Goal: Check status: Check status

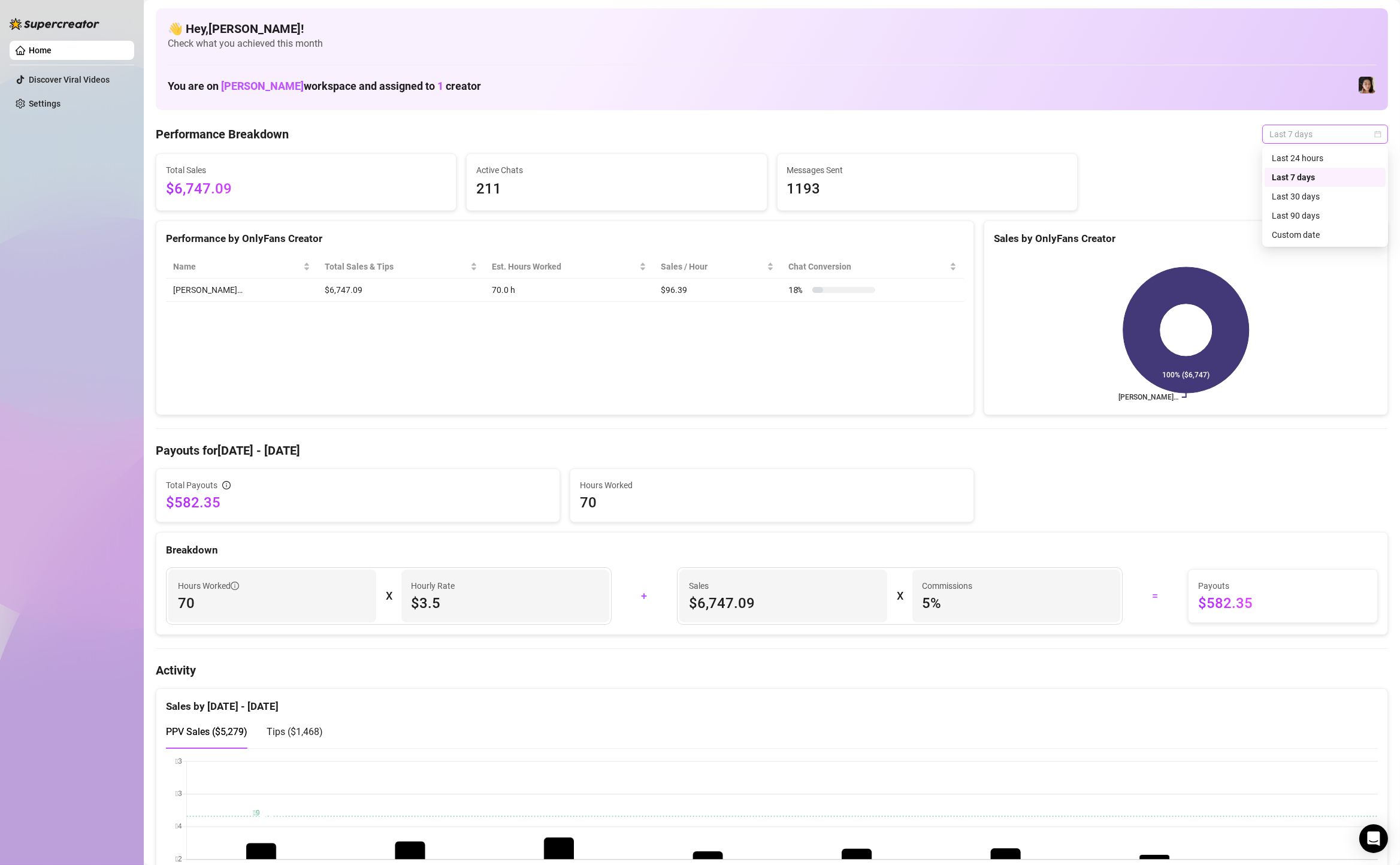
click at [1319, 133] on span "Last 7 days" at bounding box center [1325, 134] width 111 height 18
click at [1297, 236] on div "Custom date" at bounding box center [1325, 235] width 106 height 13
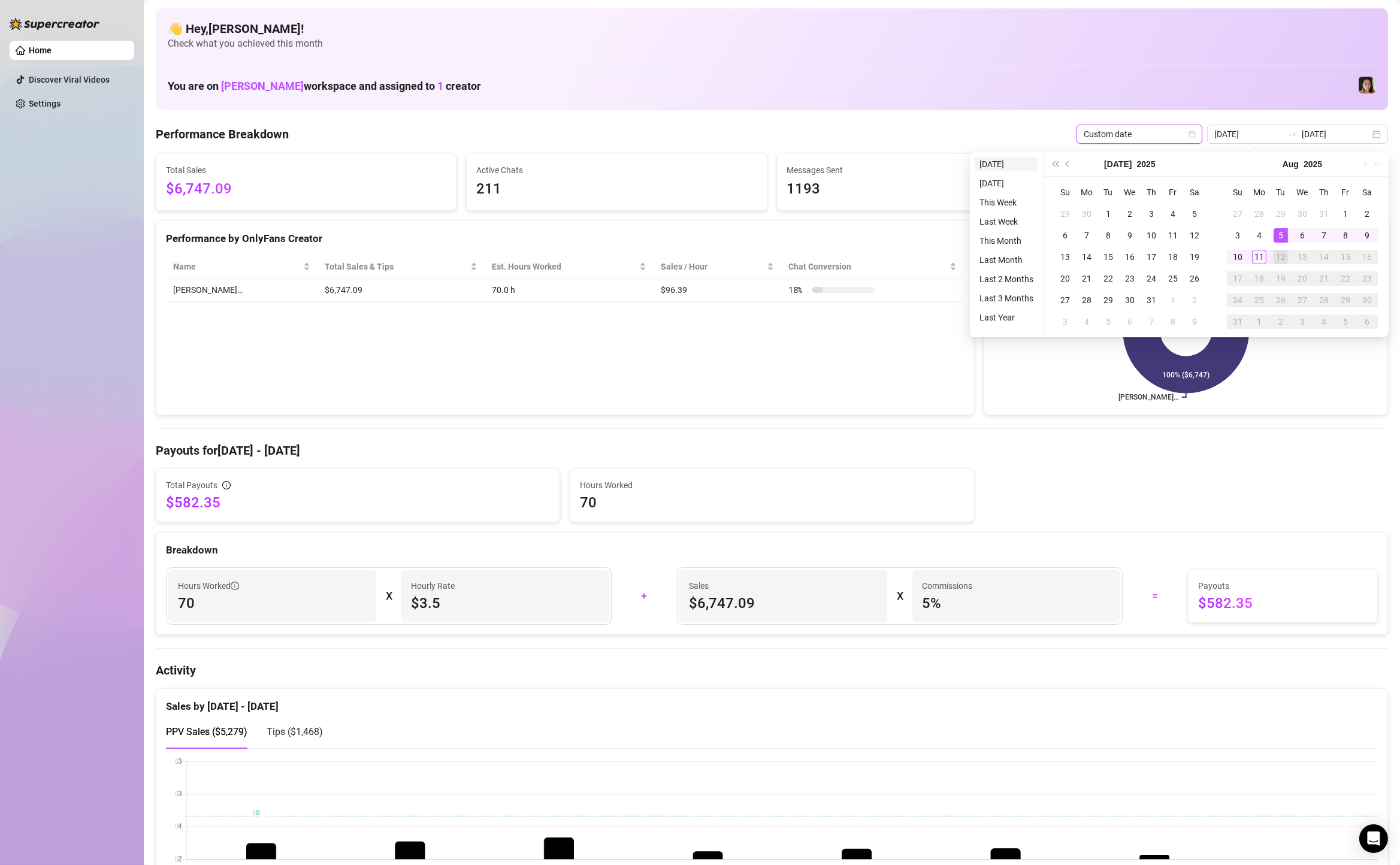
type input "[DATE]"
click at [1004, 164] on li "[DATE]" at bounding box center [1006, 164] width 63 height 14
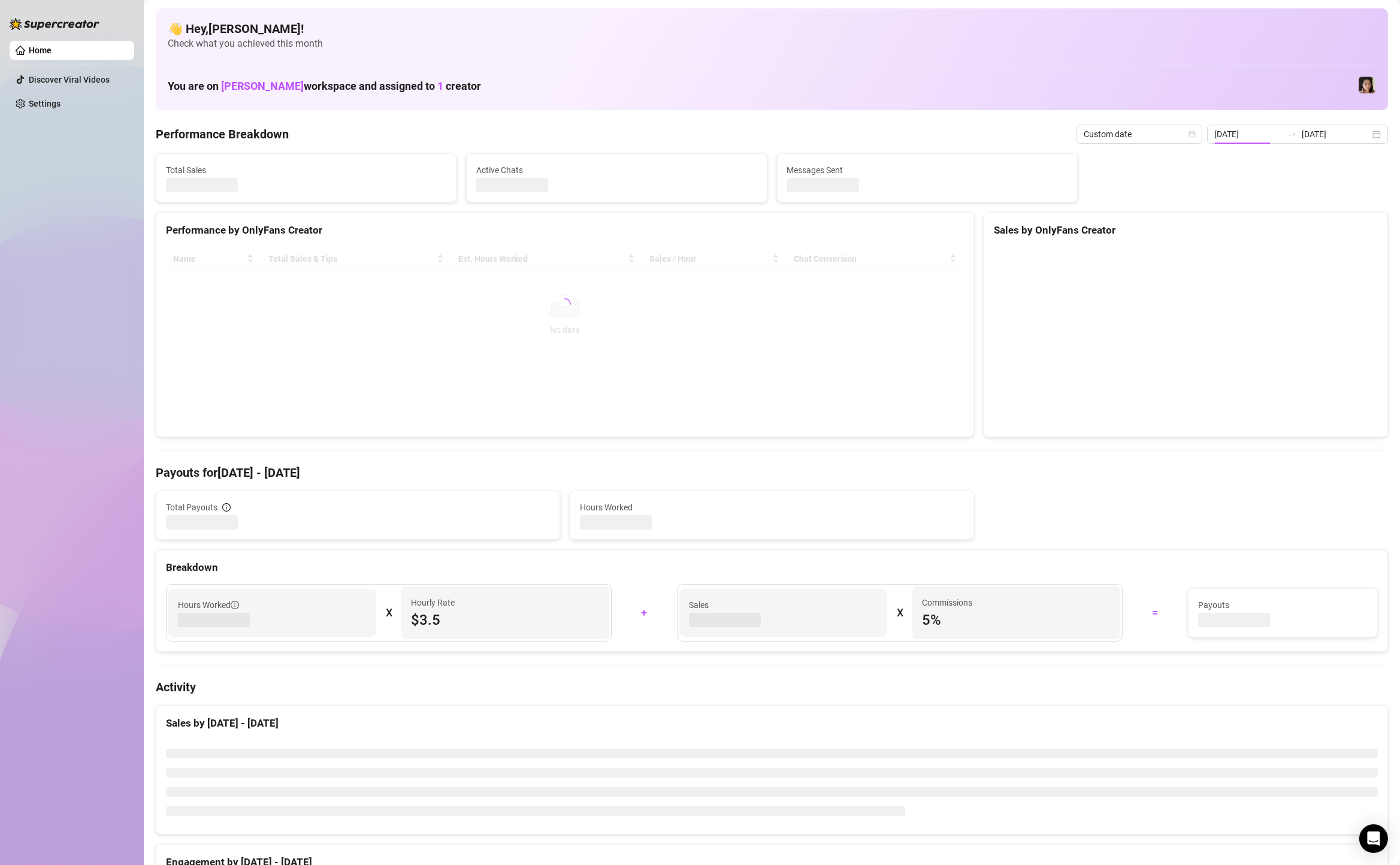
type input "[DATE]"
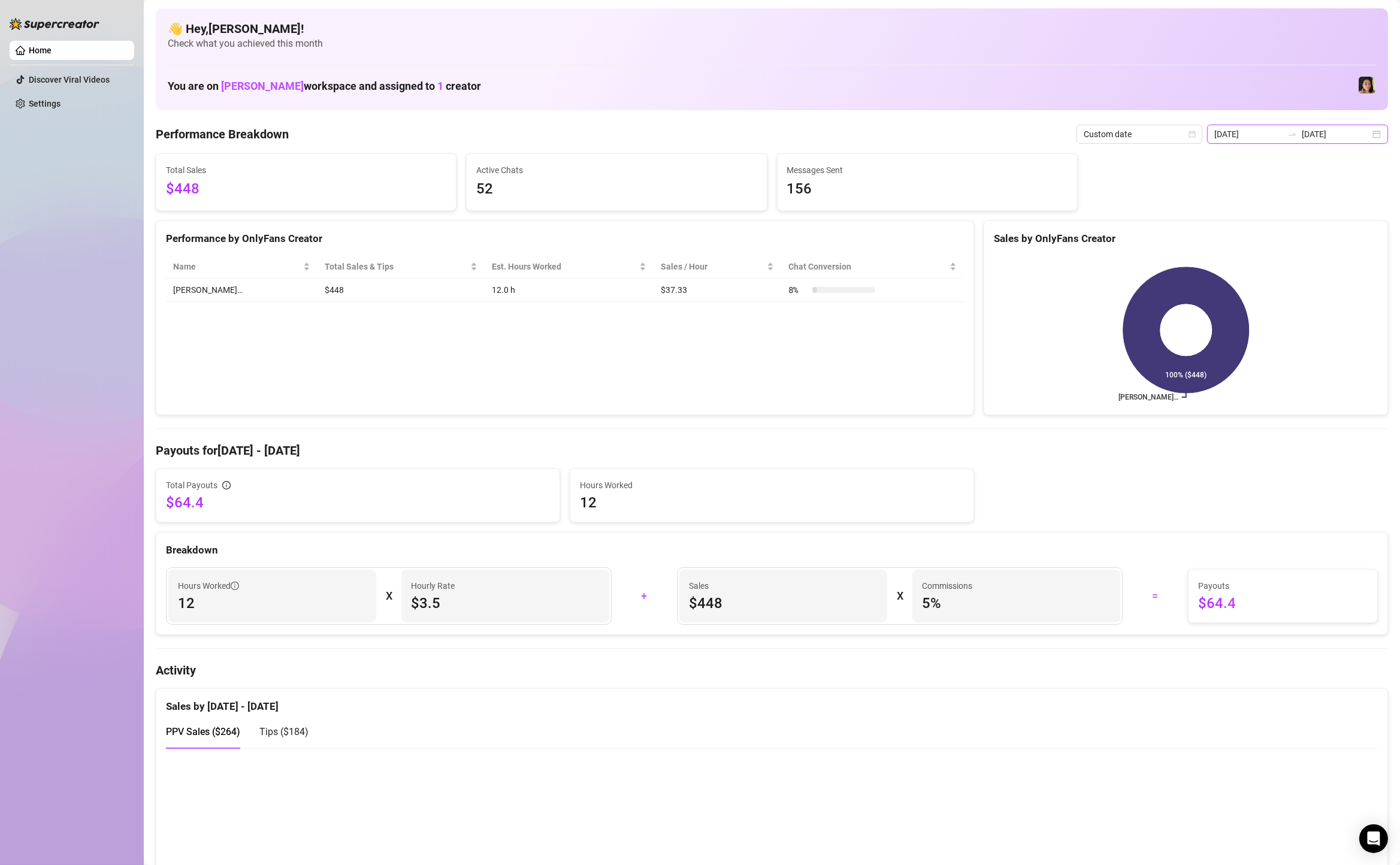
click at [1322, 128] on input "[DATE]" at bounding box center [1335, 134] width 68 height 13
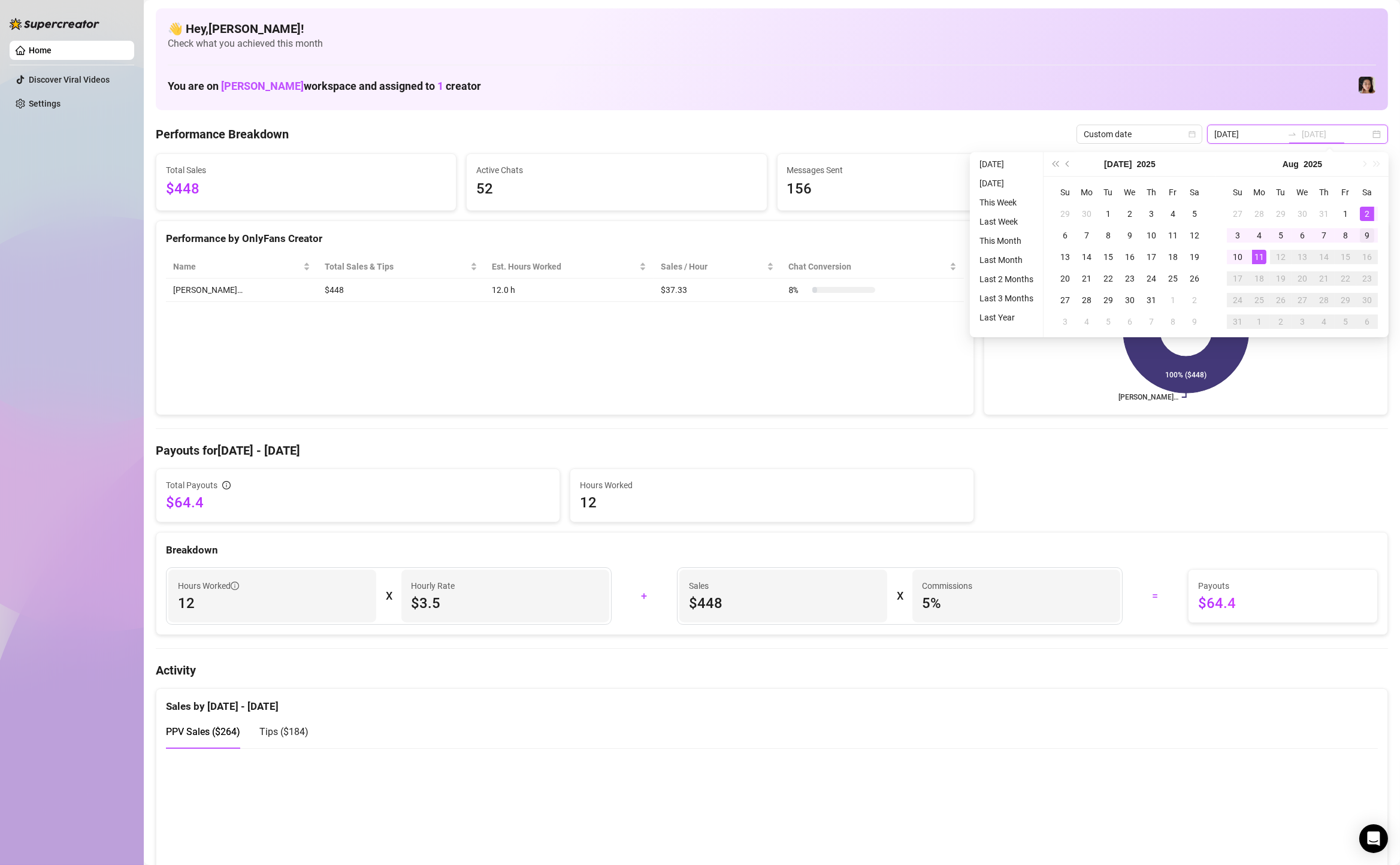
type input "2025-08-09"
click at [1369, 231] on div "9" at bounding box center [1367, 236] width 14 height 14
type input "[DATE]"
click at [1258, 261] on div "11" at bounding box center [1259, 257] width 14 height 14
type input "2025-08-09"
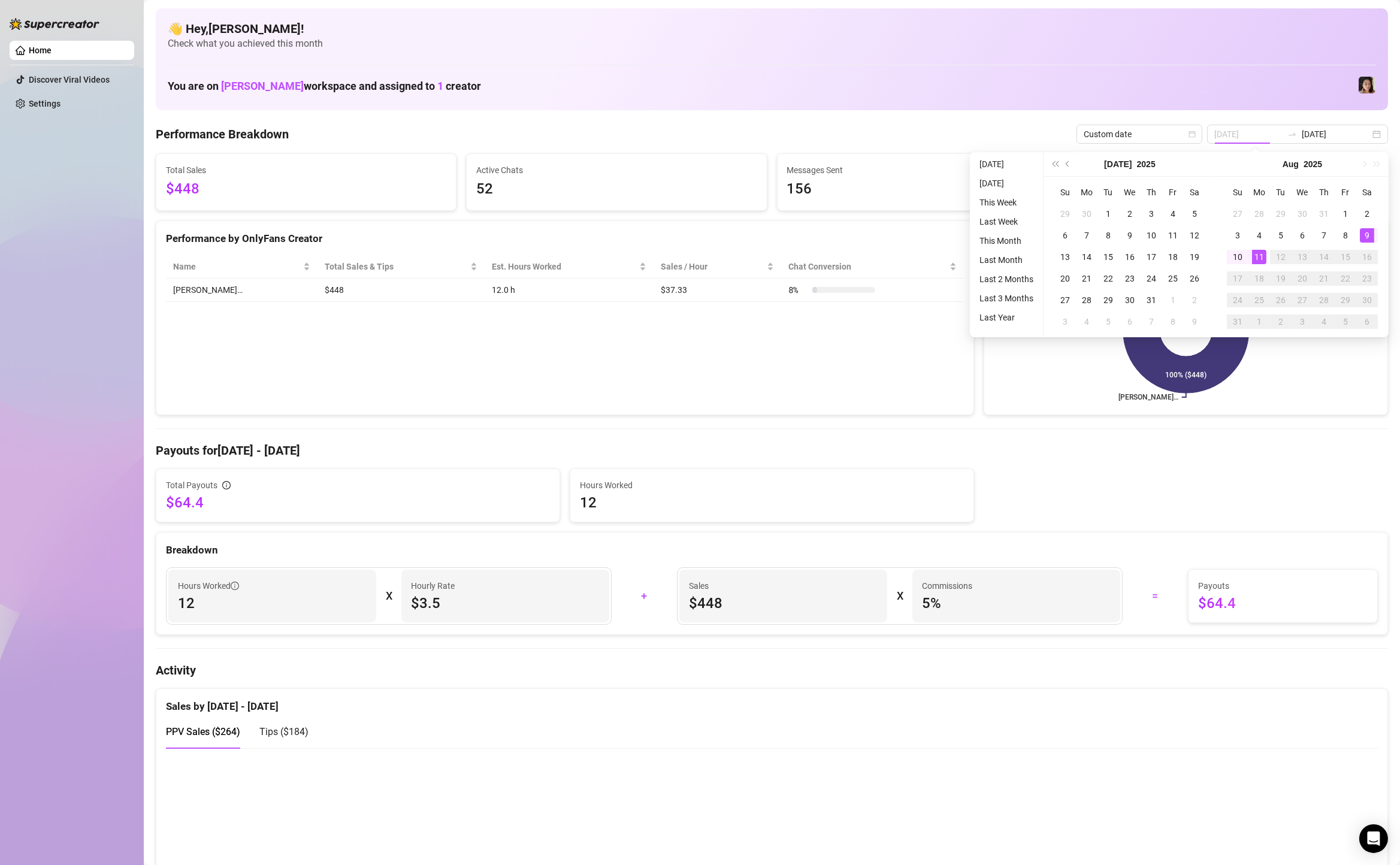
type input "2025-08-09"
type input "[DATE]"
